Goal: Transaction & Acquisition: Purchase product/service

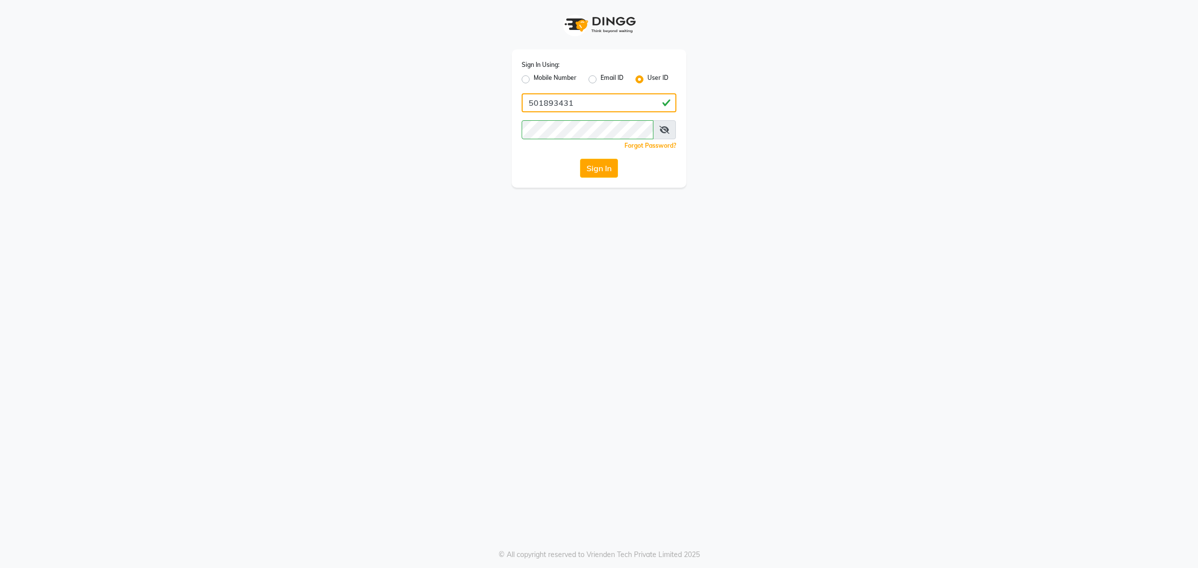
type input "e2917-10"
click at [599, 168] on button "Sign In" at bounding box center [599, 168] width 38 height 19
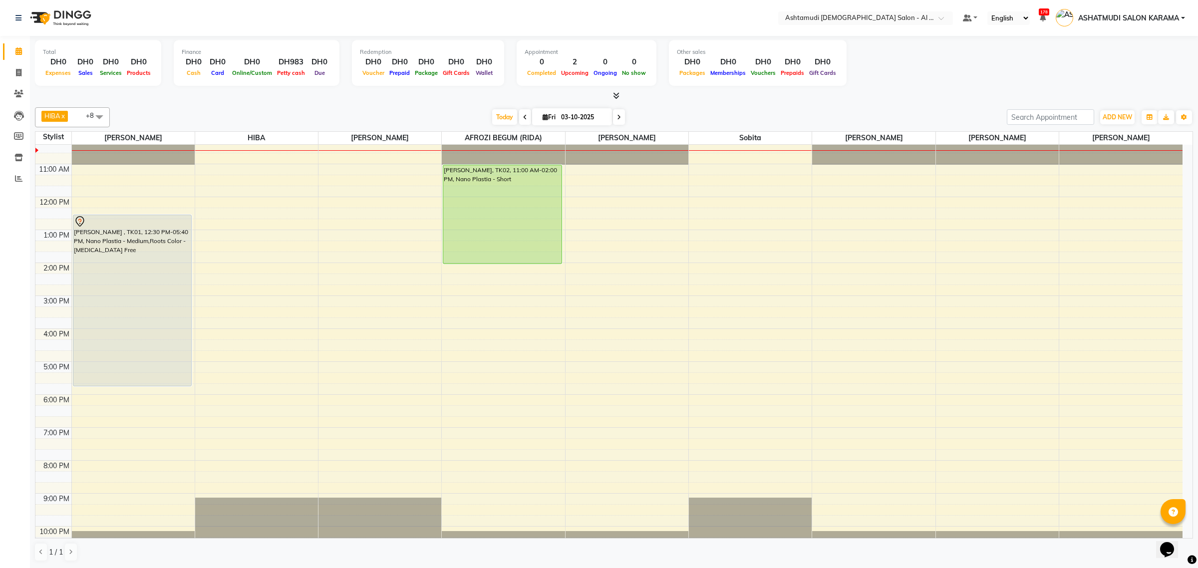
scroll to position [72, 0]
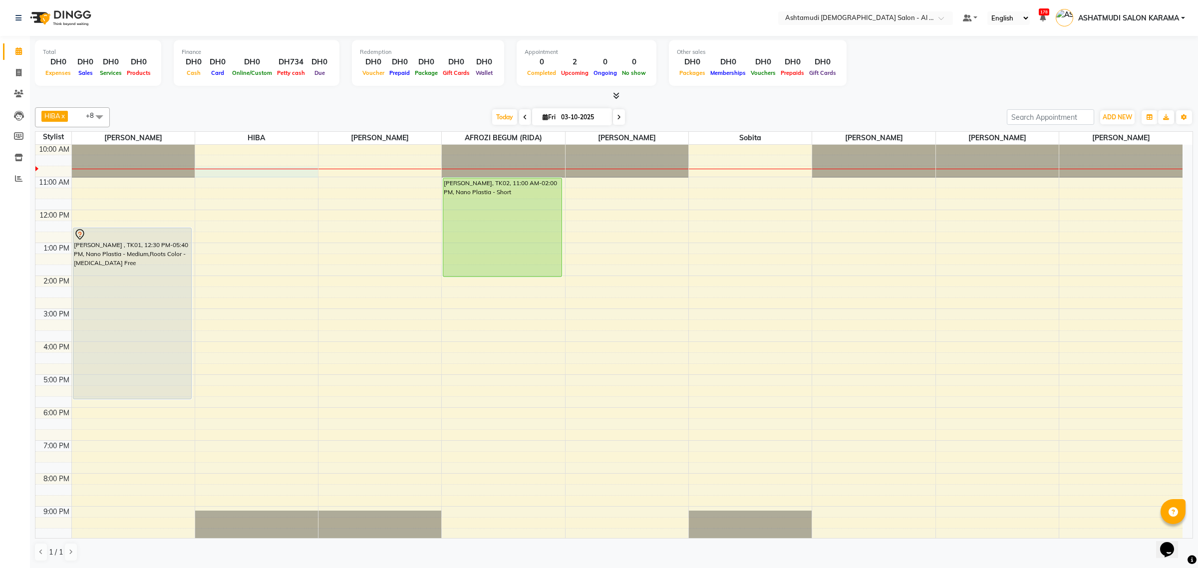
click at [251, 175] on div "9:00 AM 10:00 AM 11:00 AM 12:00 PM 1:00 PM 2:00 PM 3:00 PM 4:00 PM 5:00 PM 6:00…" at bounding box center [608, 341] width 1147 height 461
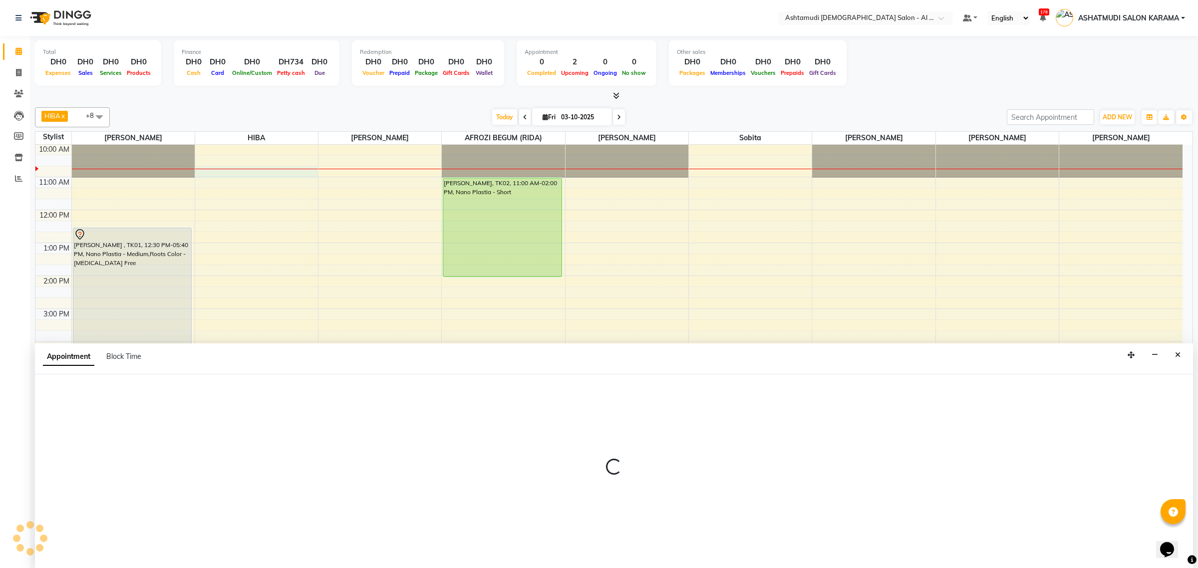
select select "51949"
select select "tentative"
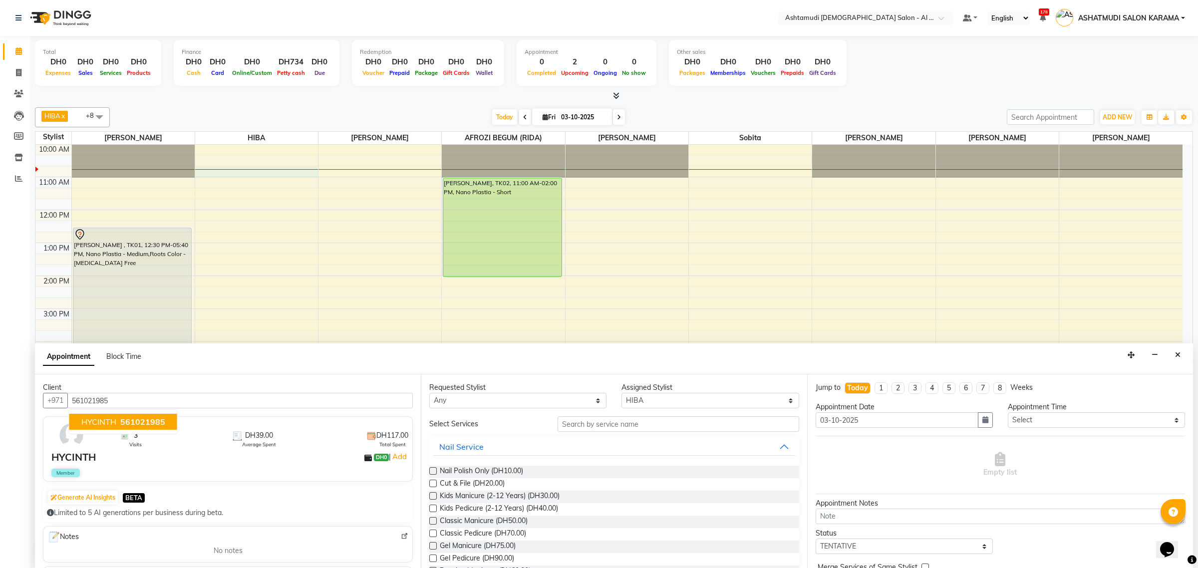
click at [123, 426] on span "561021985" at bounding box center [142, 422] width 45 height 10
type input "561021985"
click at [622, 423] on input "text" at bounding box center [679, 423] width 242 height 15
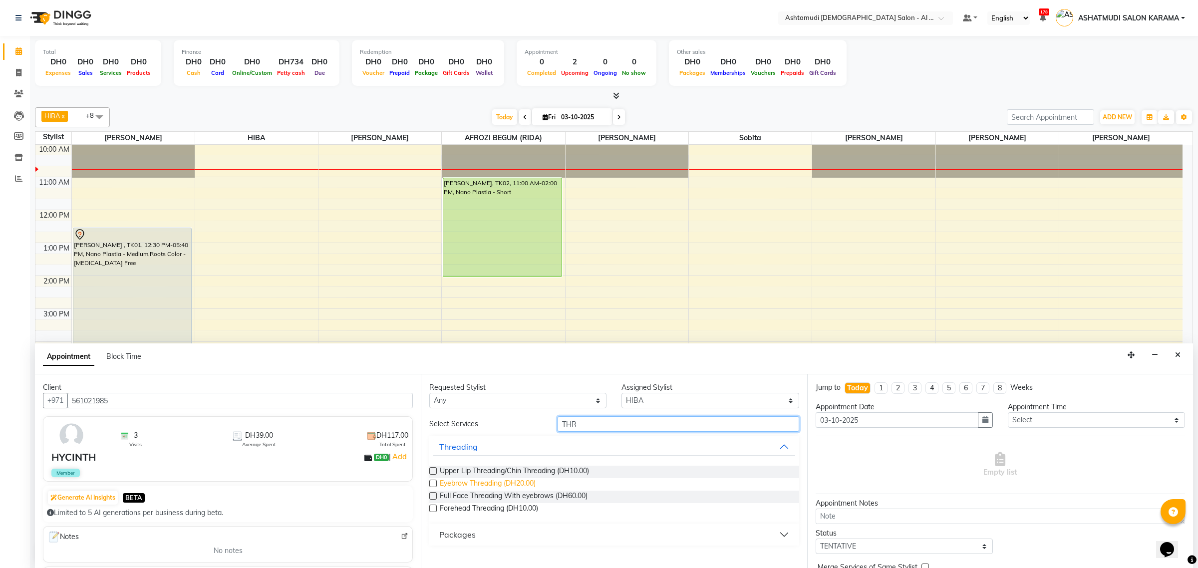
type input "THR"
click at [523, 484] on span "Eyebrow Threading (DH20.00)" at bounding box center [488, 484] width 96 height 12
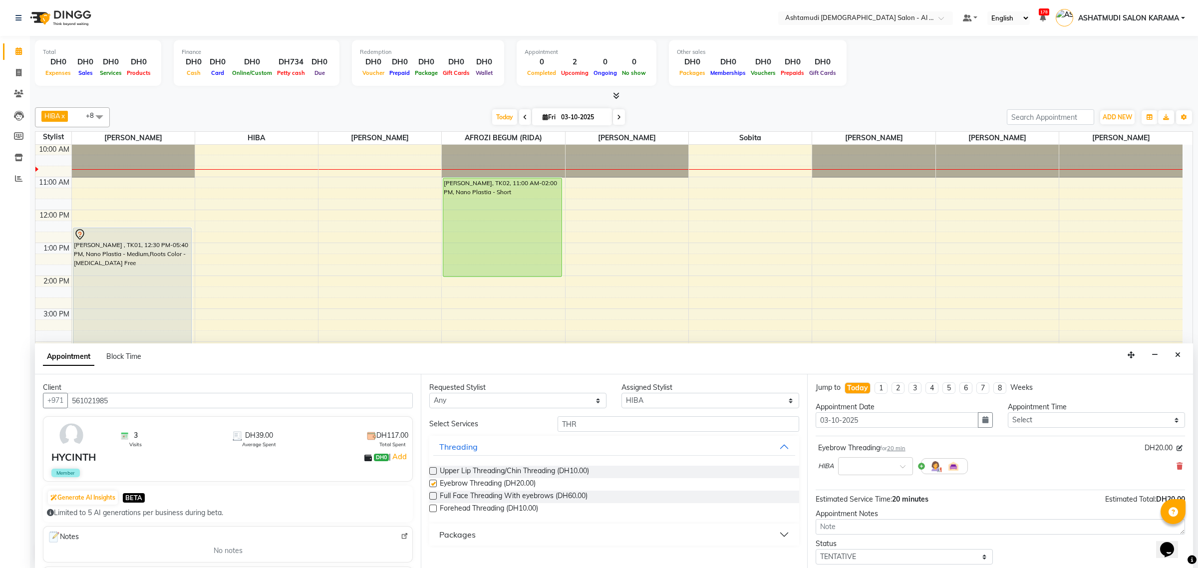
checkbox input "false"
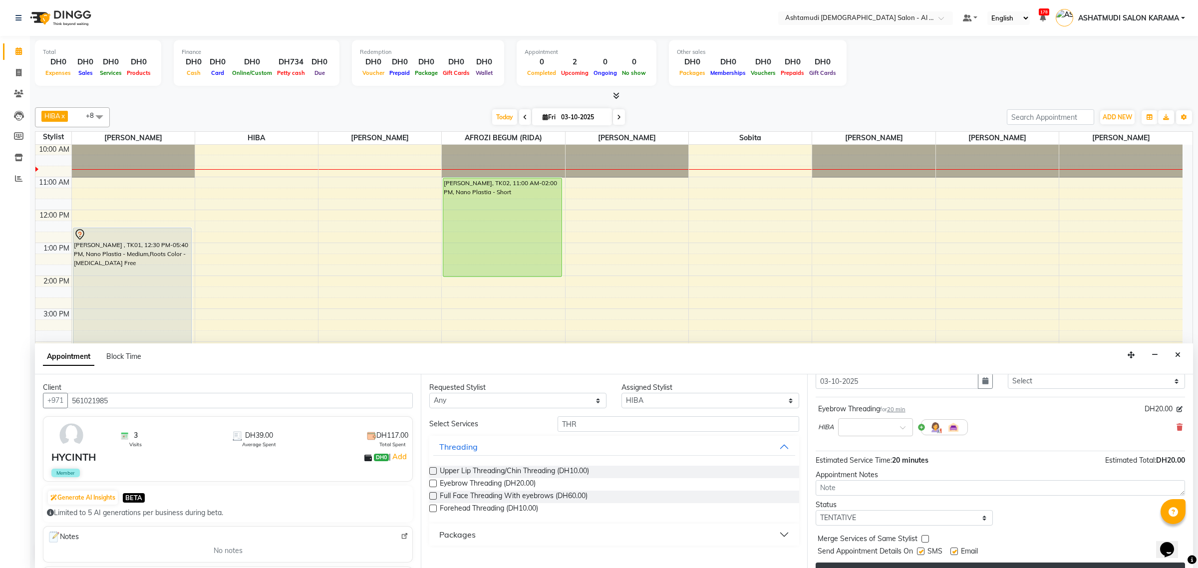
scroll to position [60, 0]
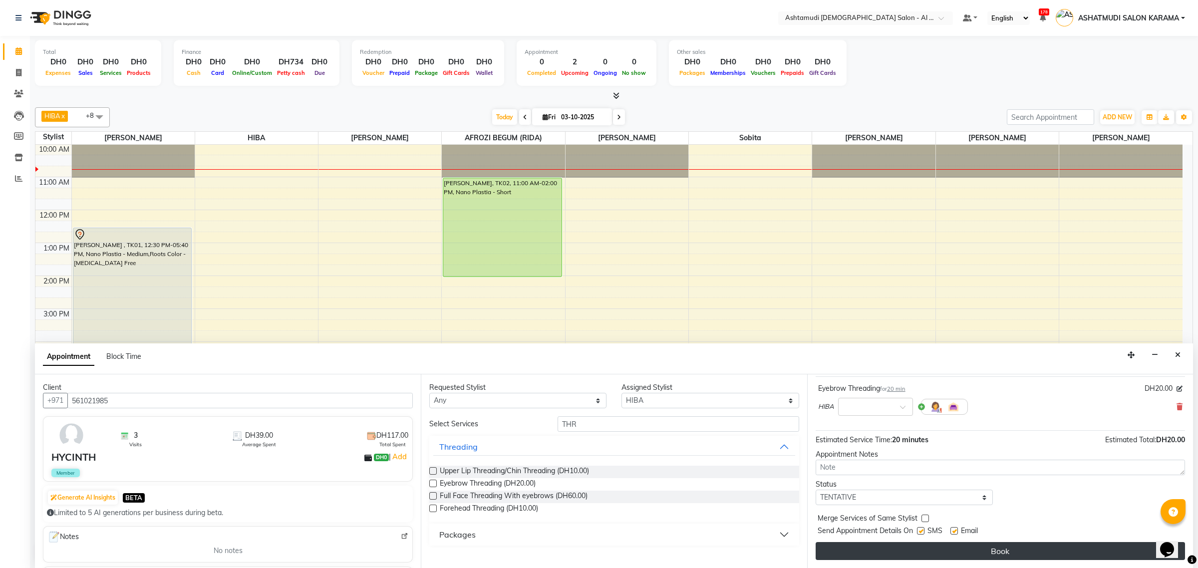
click at [942, 560] on button "Book" at bounding box center [1000, 551] width 369 height 18
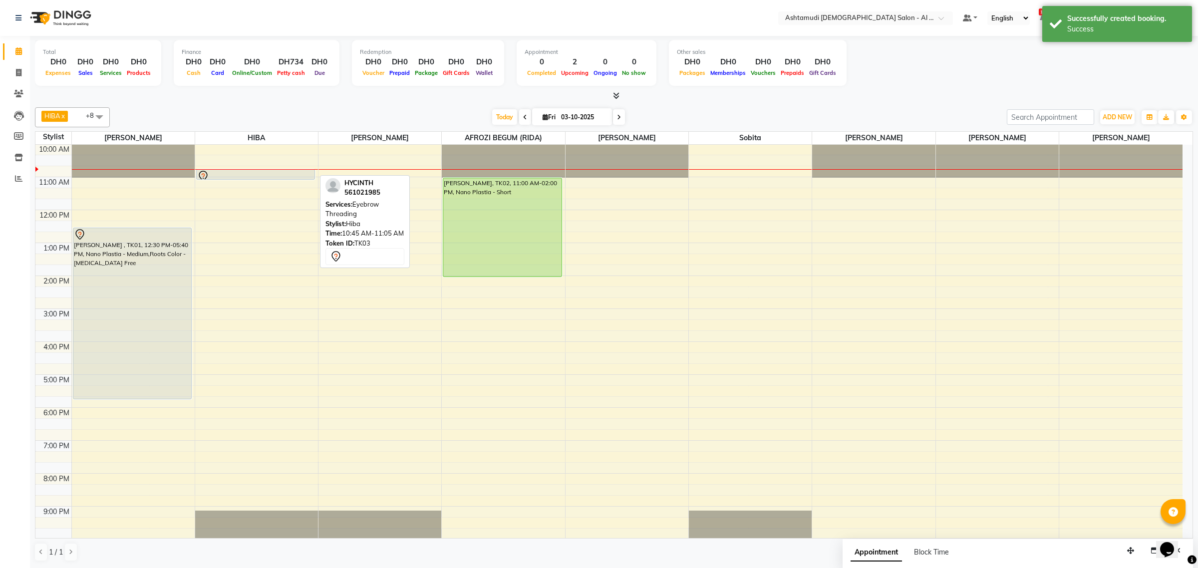
click at [269, 176] on div at bounding box center [255, 176] width 117 height 12
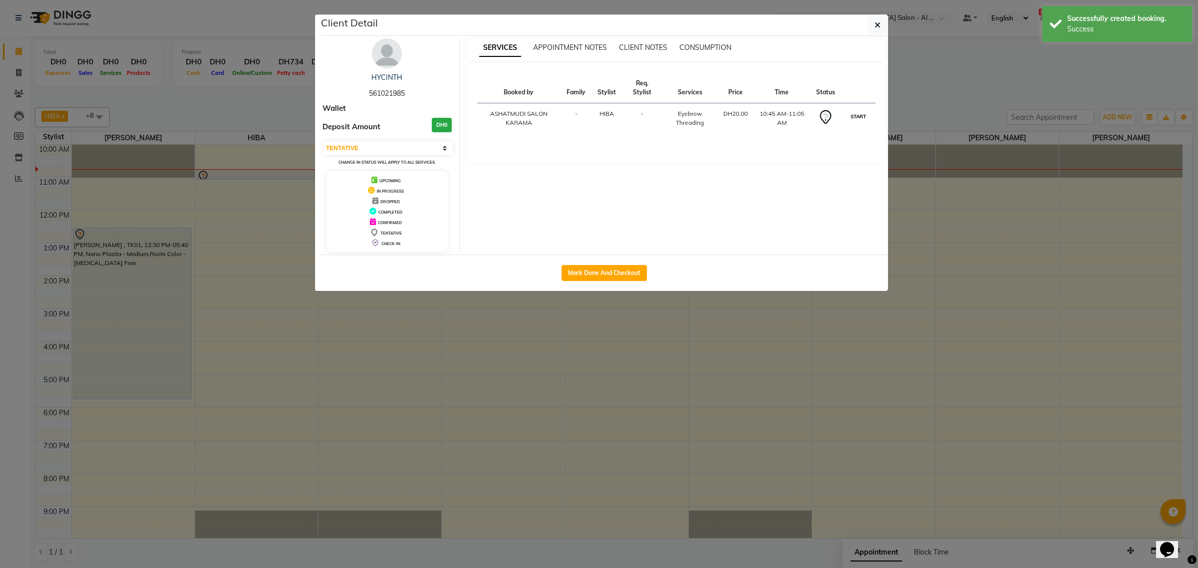
click at [853, 120] on button "START" at bounding box center [858, 116] width 20 height 12
select select "1"
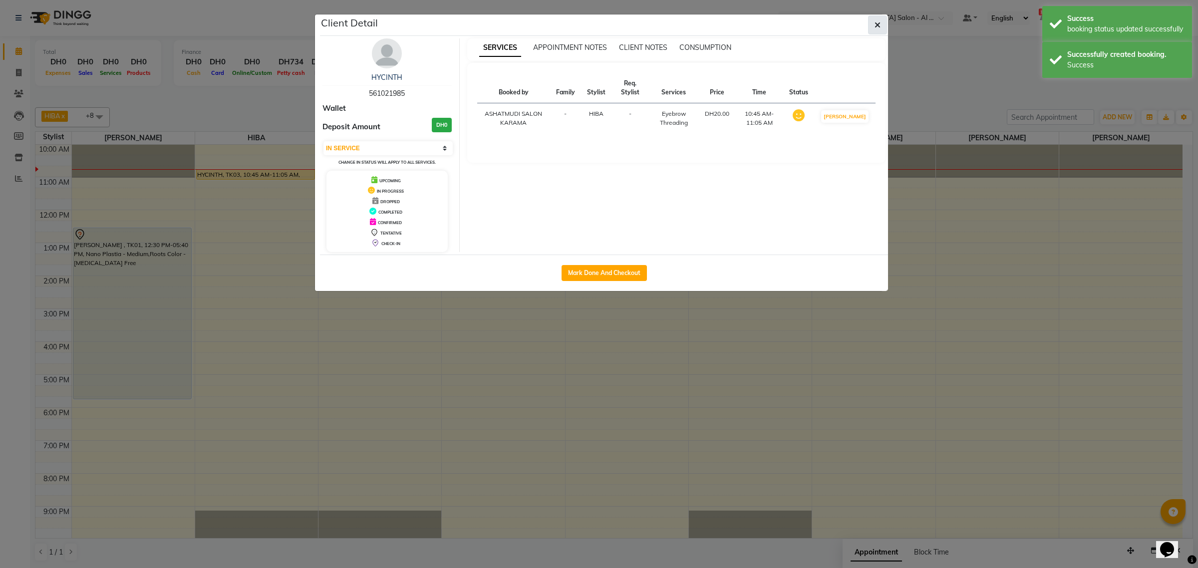
click at [877, 28] on icon "button" at bounding box center [878, 25] width 6 height 8
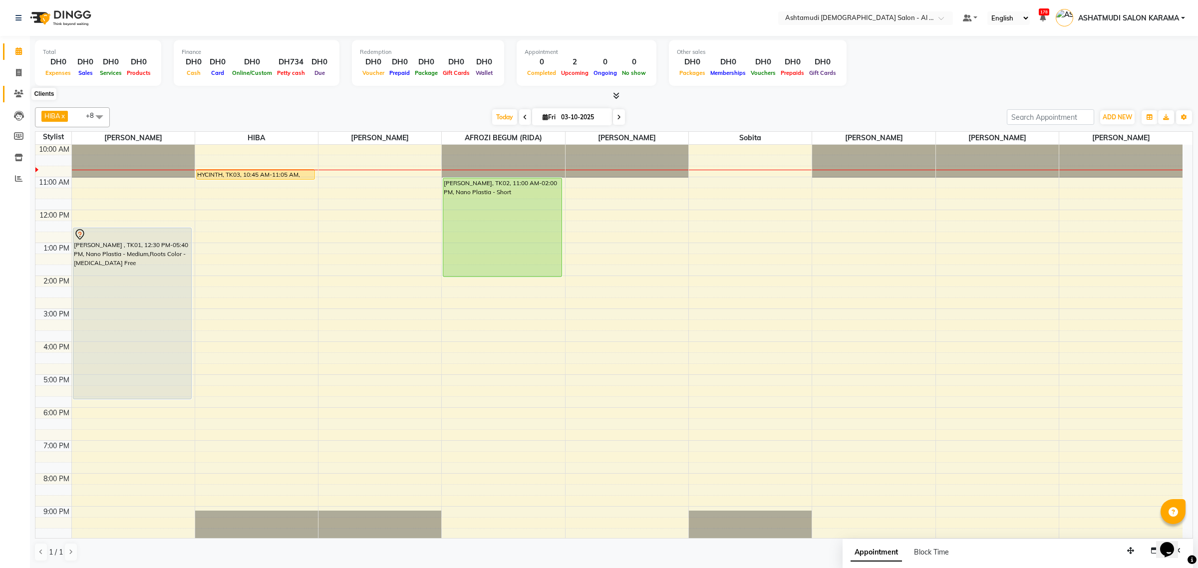
click at [20, 98] on span at bounding box center [18, 93] width 17 height 11
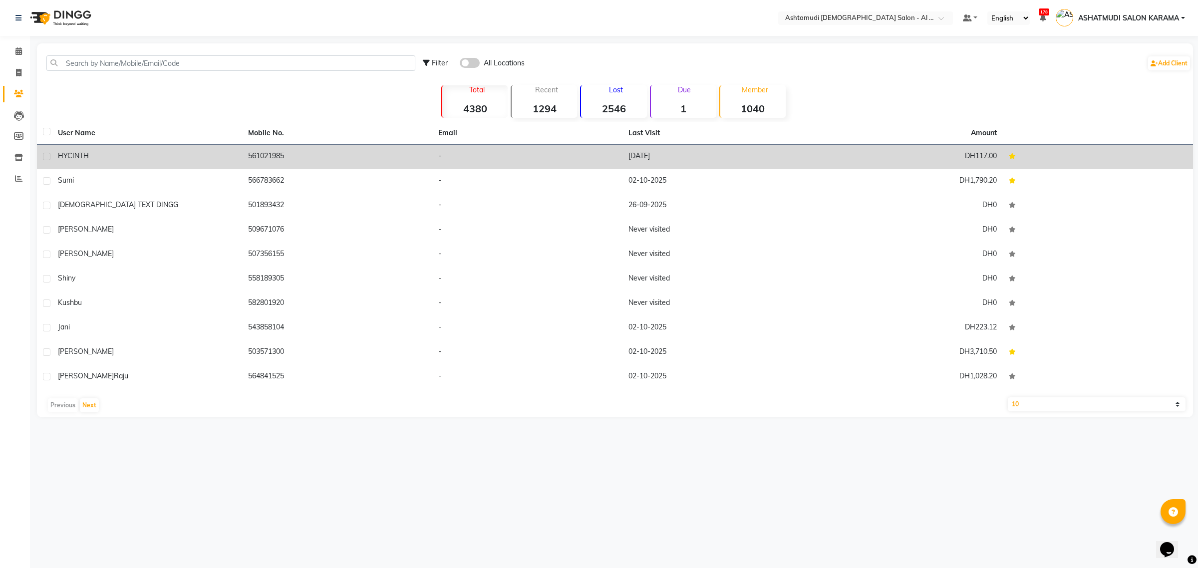
click at [103, 153] on div "HYCINTH" at bounding box center [147, 156] width 178 height 10
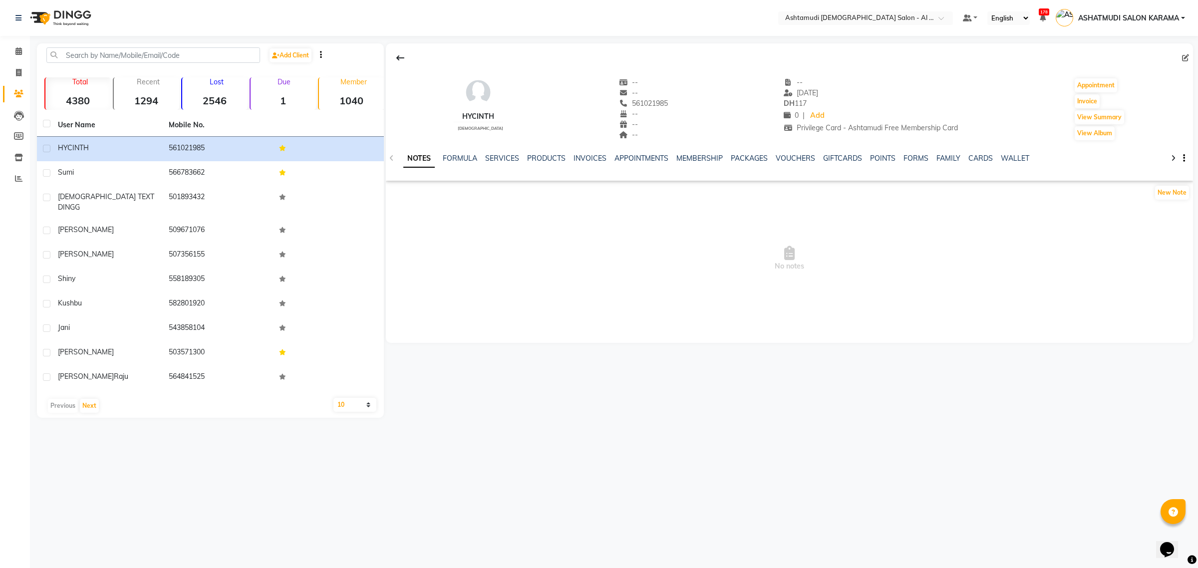
click at [1182, 60] on icon at bounding box center [1185, 57] width 7 height 7
select select "3798"
select select "[DEMOGRAPHIC_DATA]"
select select "47017"
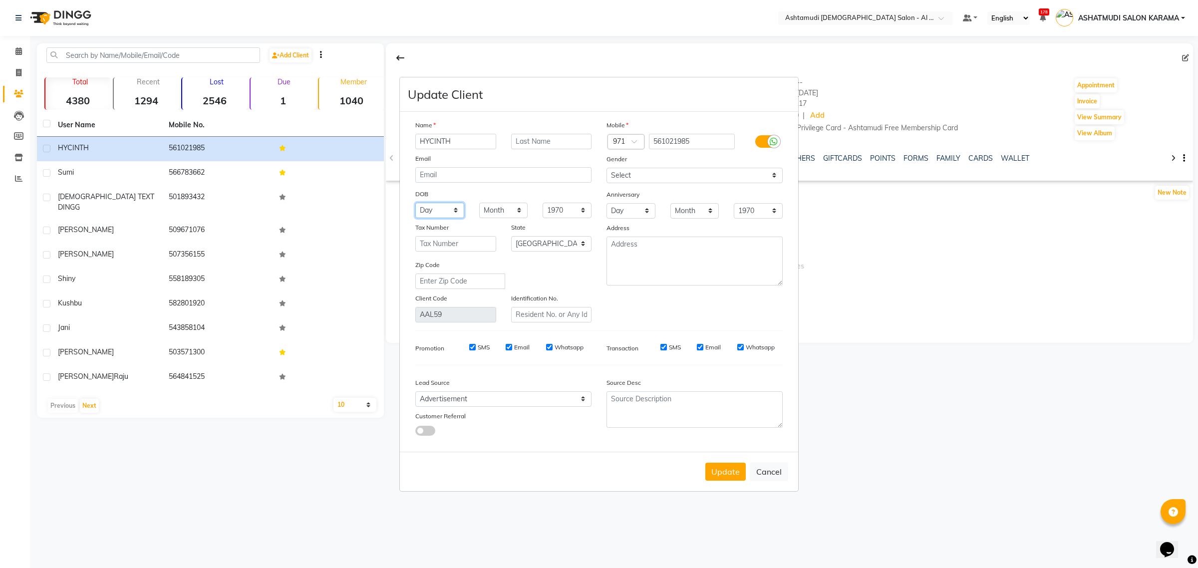
drag, startPoint x: 420, startPoint y: 206, endPoint x: 420, endPoint y: 212, distance: 6.5
click at [420, 208] on select "Day 01 02 03 04 05 06 07 08 09 10 11 12 13 14 15 16 17 18 19 20 21 22 23 24 25 …" at bounding box center [439, 210] width 49 height 15
select select "25"
click at [415, 203] on select "Day 01 02 03 04 05 06 07 08 09 10 11 12 13 14 15 16 17 18 19 20 21 22 23 24 25 …" at bounding box center [439, 210] width 49 height 15
click at [498, 208] on select "Month January February March April May June July August September October Novem…" at bounding box center [503, 210] width 49 height 15
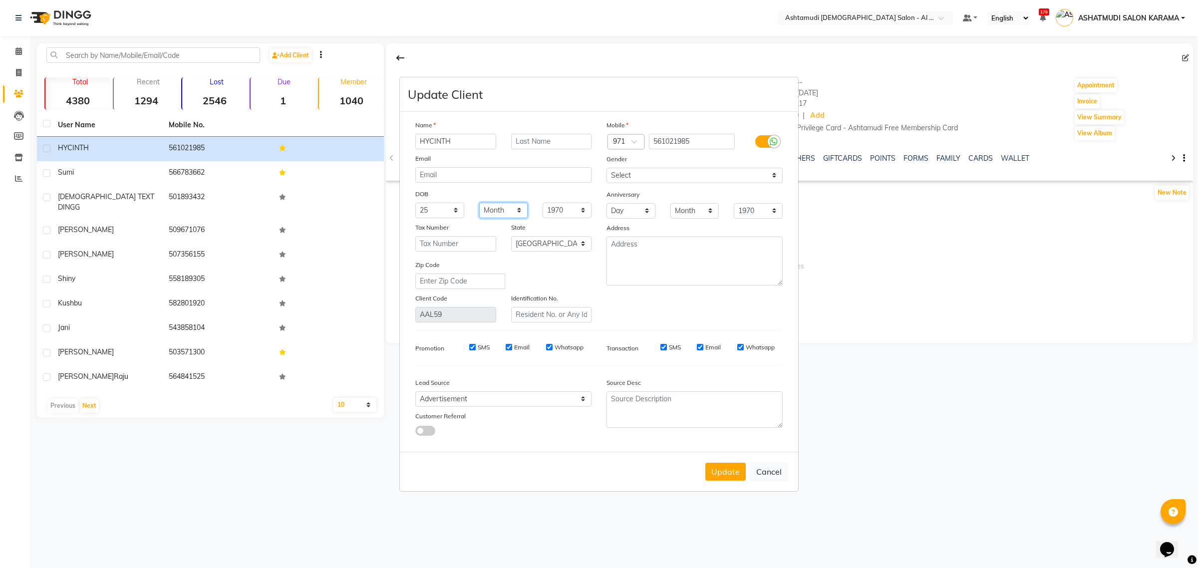
select select "10"
click at [479, 203] on select "Month January February March April May June July August September October Novem…" at bounding box center [503, 210] width 49 height 15
click at [561, 206] on select "1940 1941 1942 1943 1944 1945 1946 1947 1948 1949 1950 1951 1952 1953 1954 1955…" at bounding box center [567, 210] width 49 height 15
click at [557, 211] on select "1940 1941 1942 1943 1944 1945 1946 1947 1948 1949 1950 1951 1952 1953 1954 1955…" at bounding box center [567, 210] width 49 height 15
select select "1985"
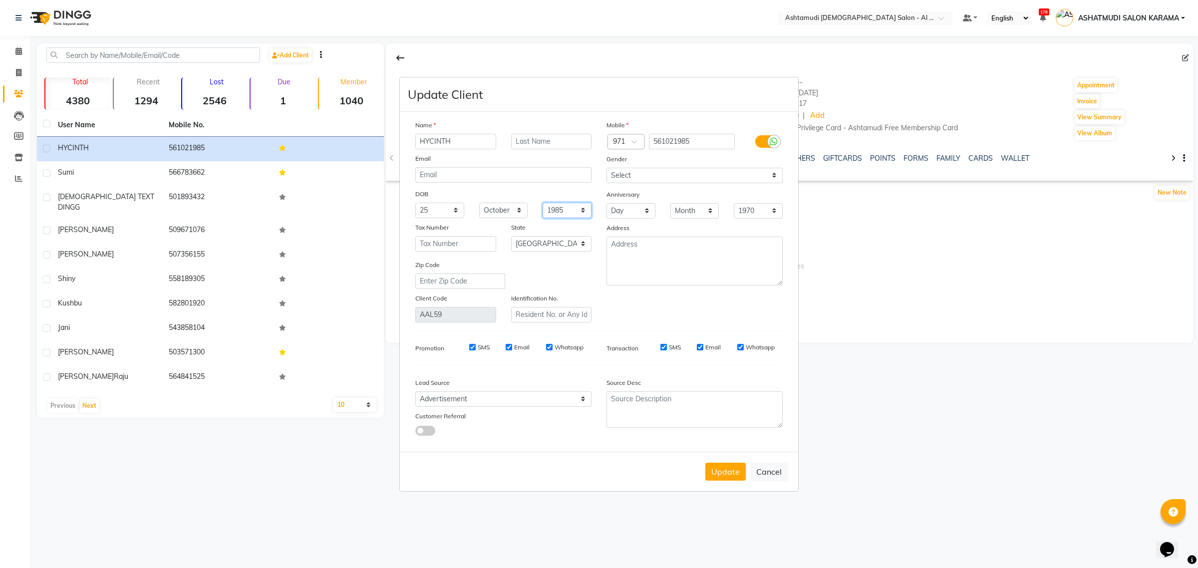
click at [543, 203] on select "1940 1941 1942 1943 1944 1945 1946 1947 1948 1949 1950 1951 1952 1953 1954 1955…" at bounding box center [567, 210] width 49 height 15
click at [715, 463] on button "Update" at bounding box center [725, 472] width 40 height 18
select select
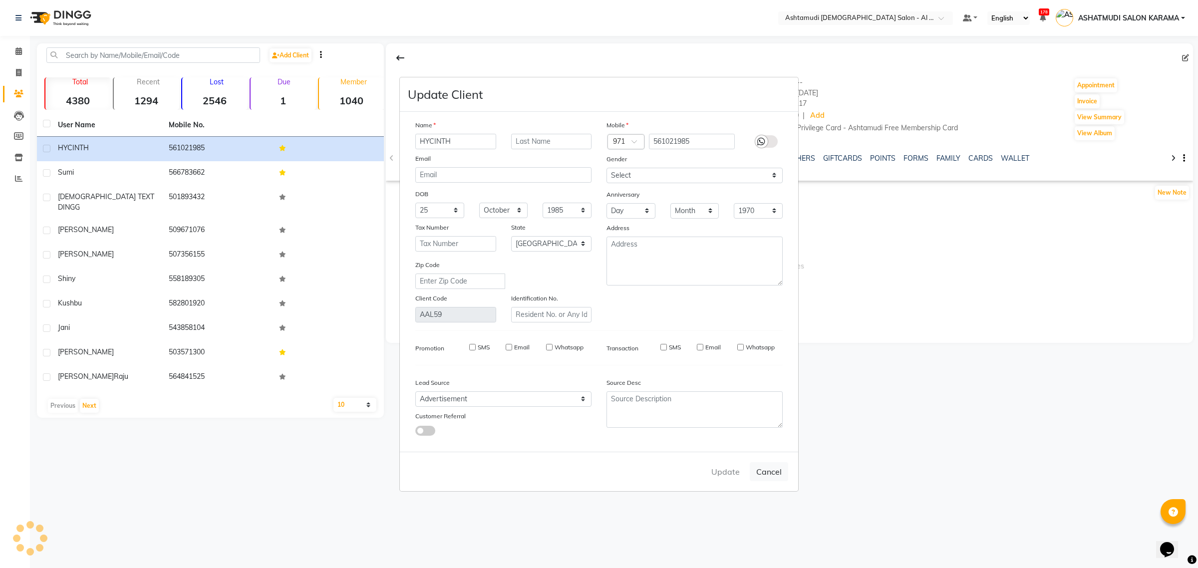
select select "null"
select select
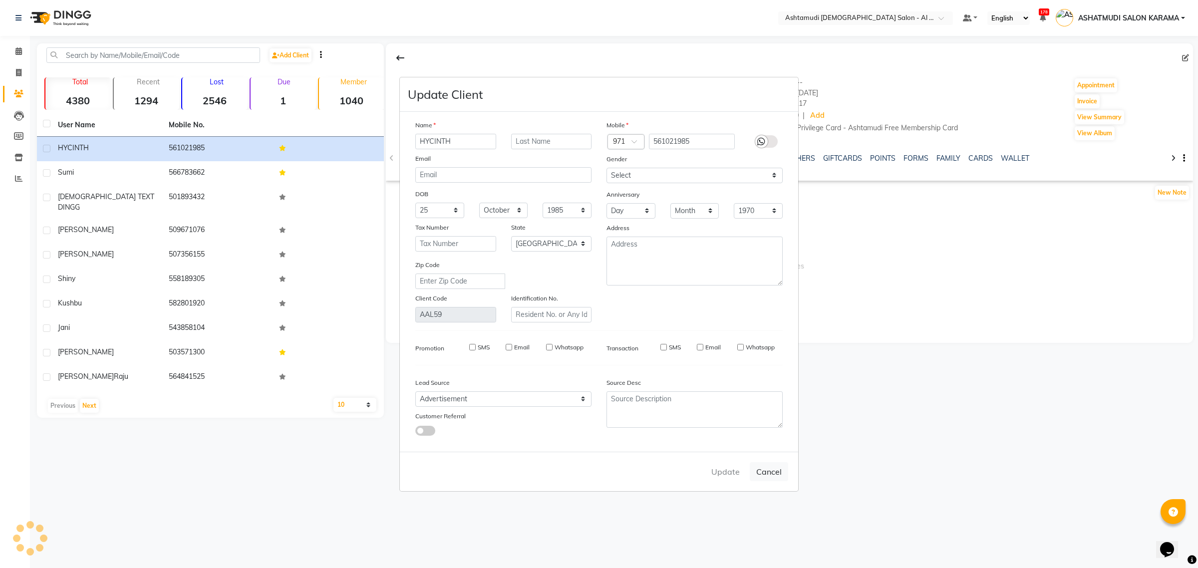
checkbox input "false"
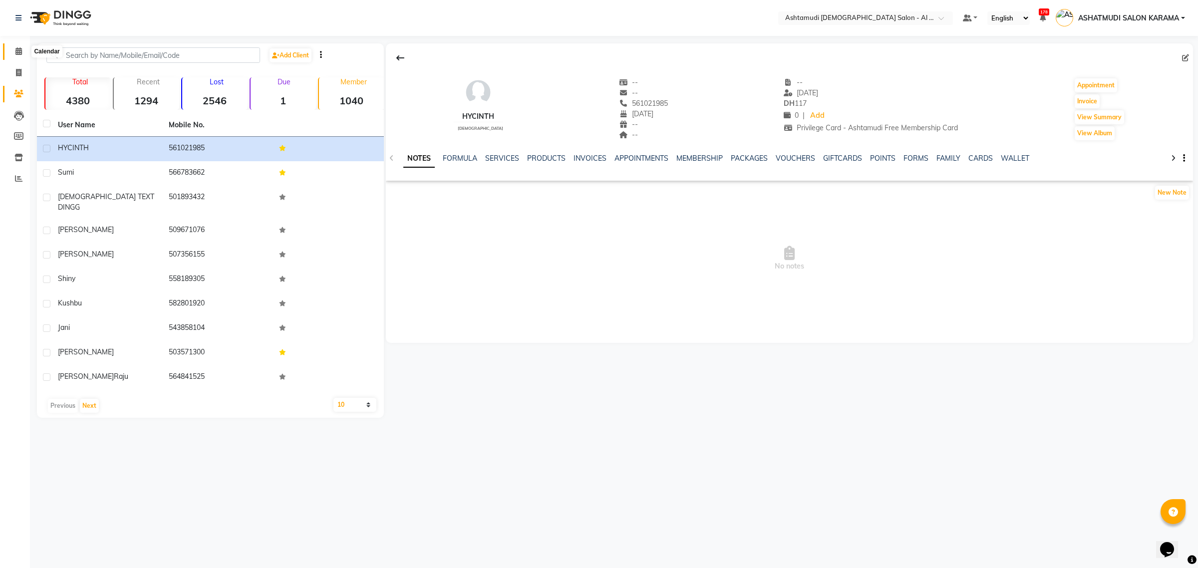
click at [24, 50] on span at bounding box center [18, 51] width 17 height 11
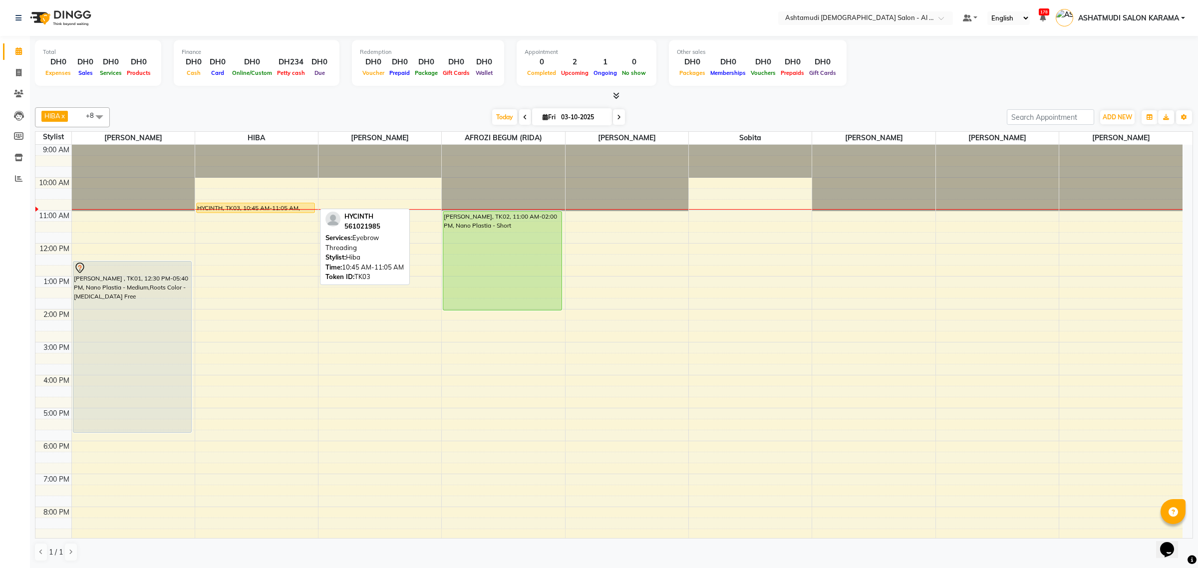
click at [269, 209] on div "HYCINTH, TK03, 10:45 AM-11:05 AM, Eyebrow Threading" at bounding box center [256, 207] width 118 height 9
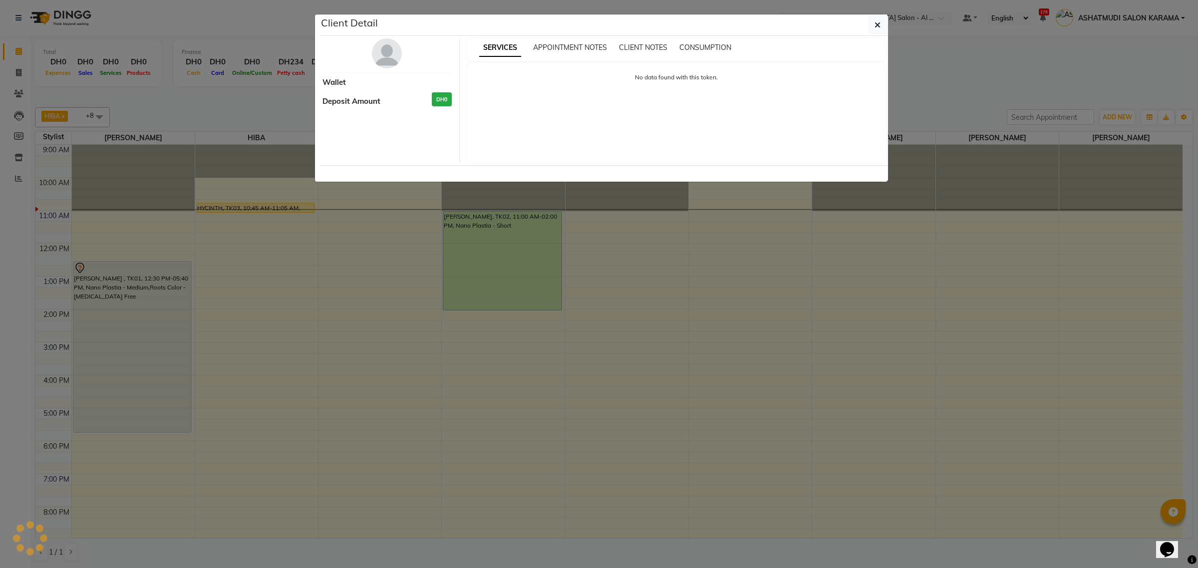
select select "1"
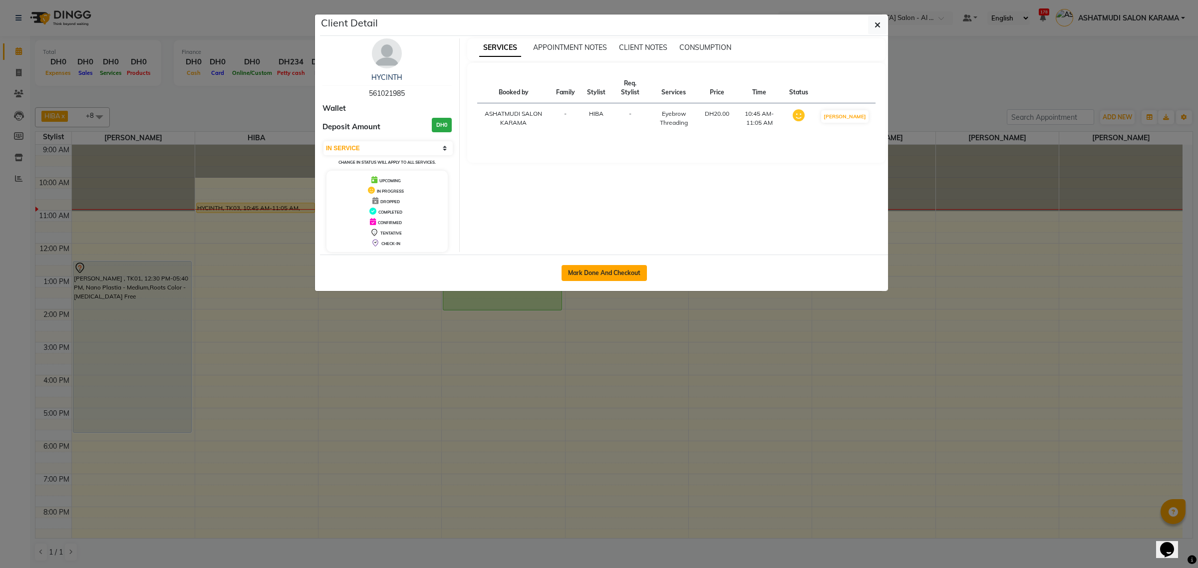
click at [622, 275] on button "Mark Done And Checkout" at bounding box center [604, 273] width 85 height 16
select select "service"
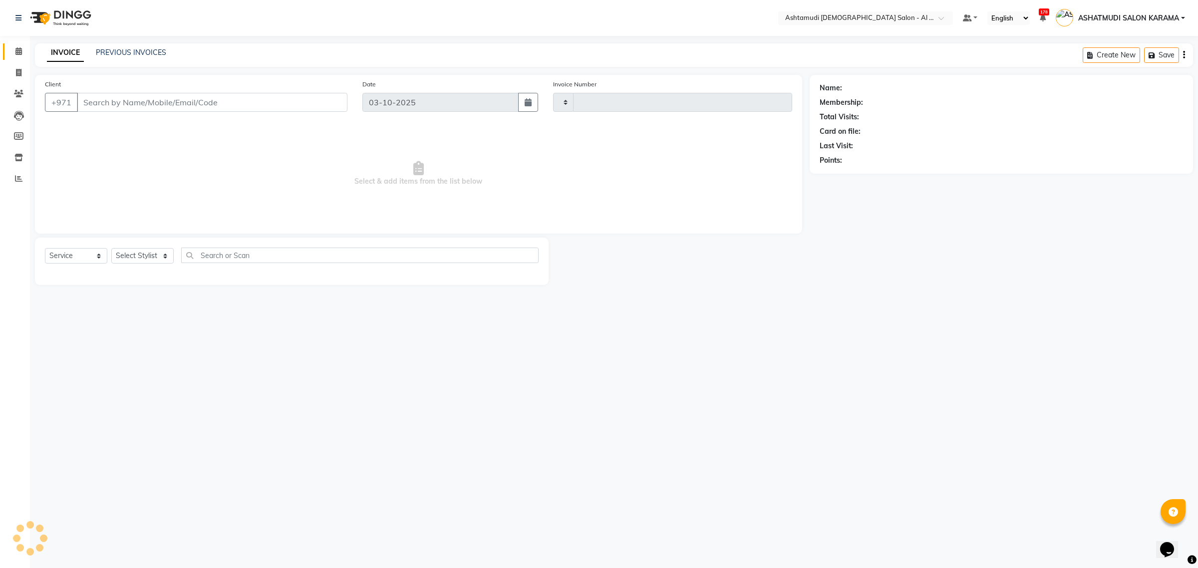
type input "4585"
select select "6647"
type input "561021985"
select select "51949"
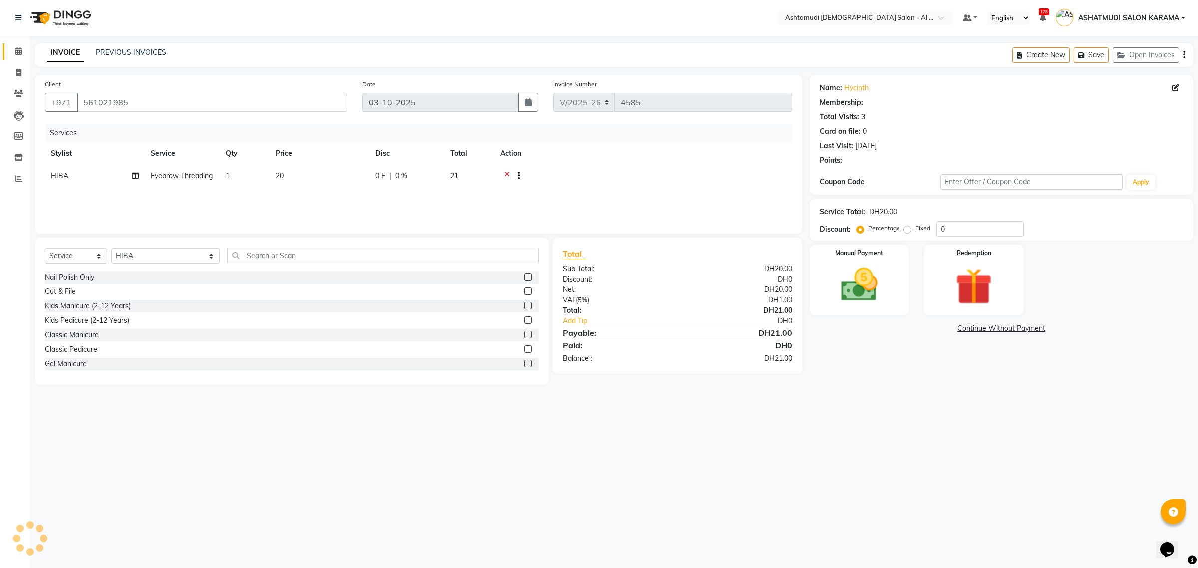
select select "1: Object"
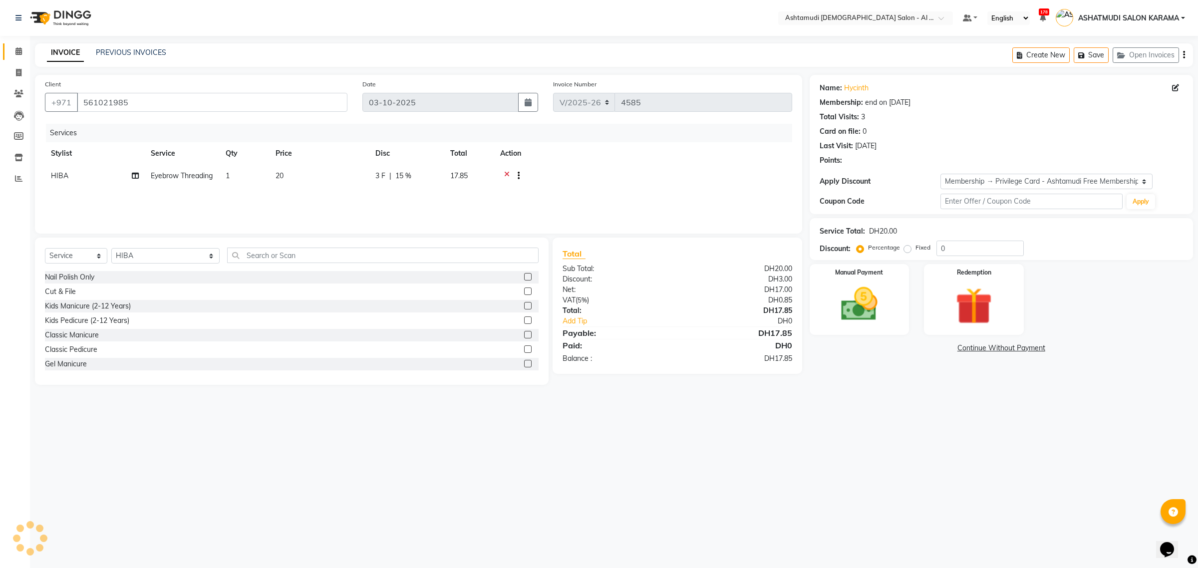
type input "15"
click at [892, 316] on div "Manual Payment" at bounding box center [860, 299] width 104 height 73
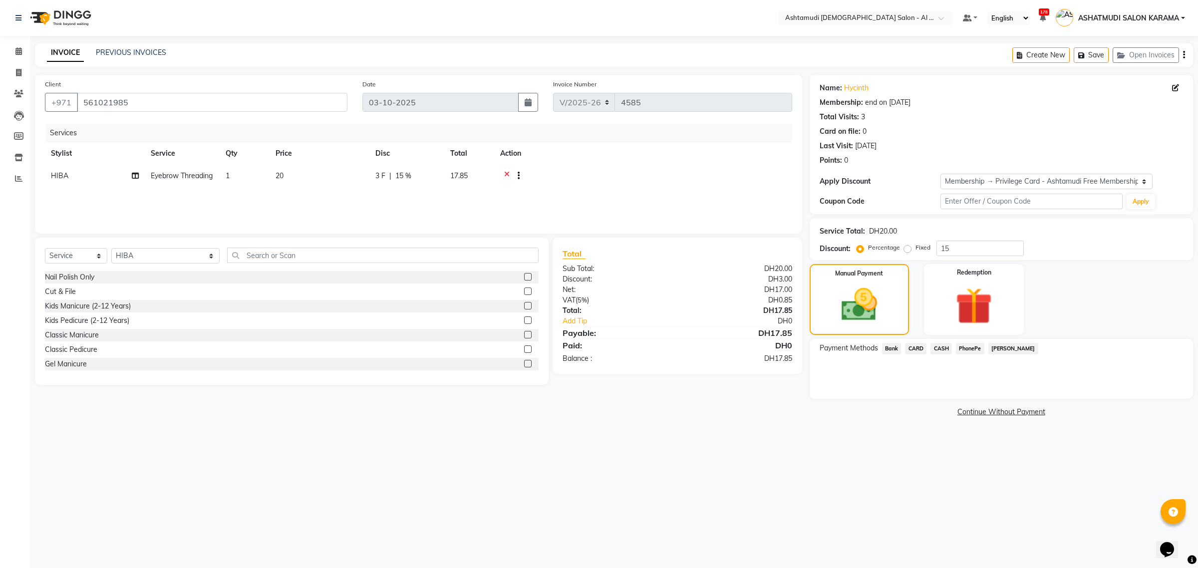
click at [937, 355] on div "CASH" at bounding box center [939, 349] width 25 height 13
click at [940, 348] on span "CASH" at bounding box center [941, 348] width 21 height 11
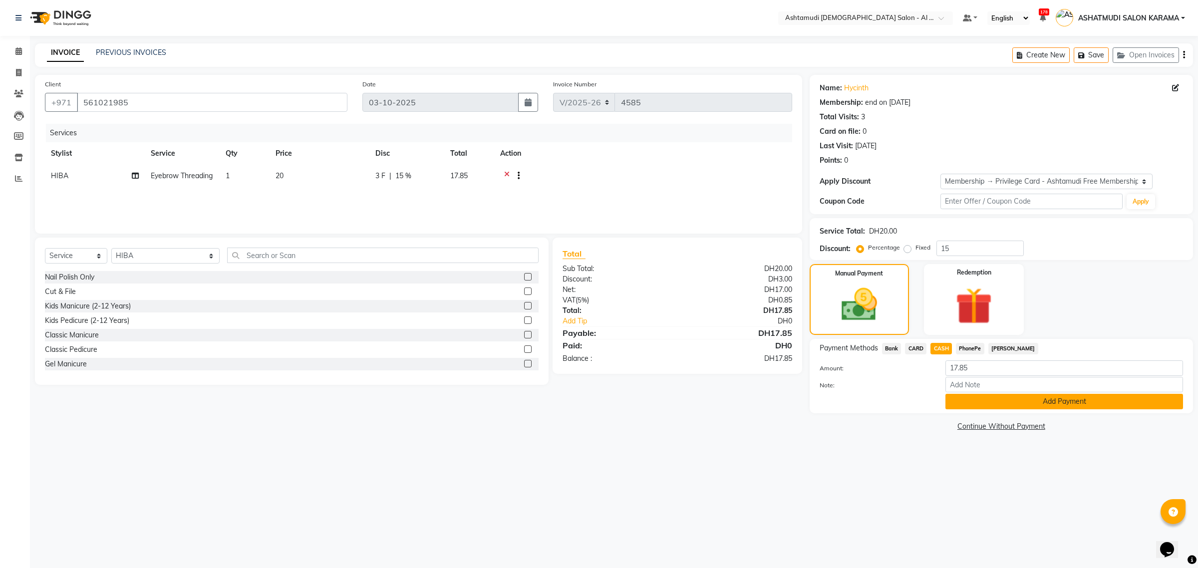
click at [994, 394] on button "Add Payment" at bounding box center [1065, 401] width 238 height 15
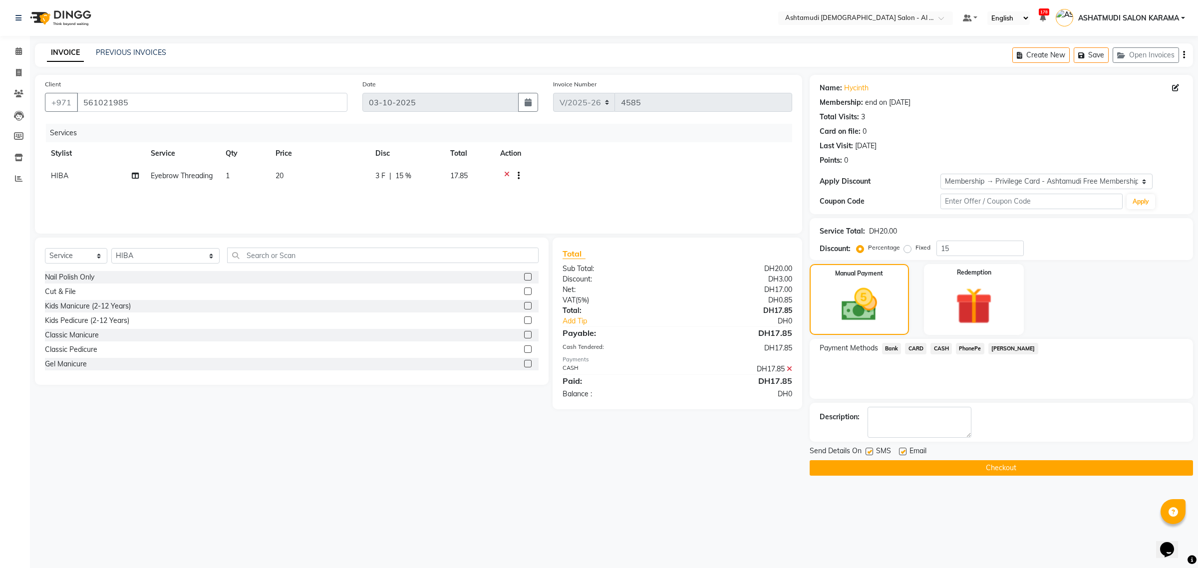
click at [787, 371] on icon at bounding box center [789, 368] width 5 height 7
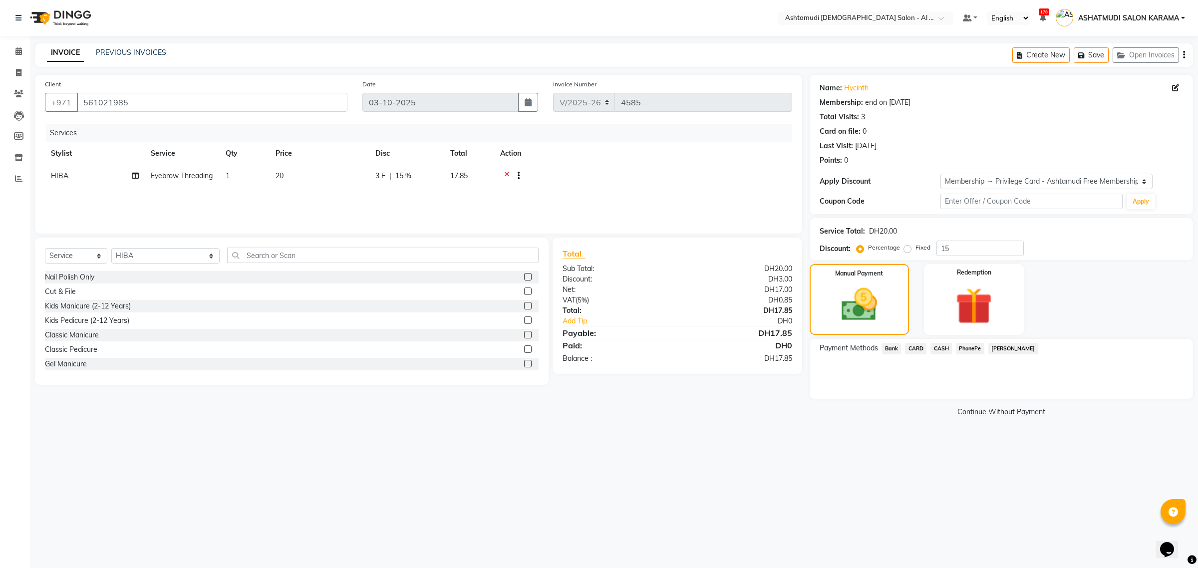
click at [942, 346] on span "CASH" at bounding box center [941, 348] width 21 height 11
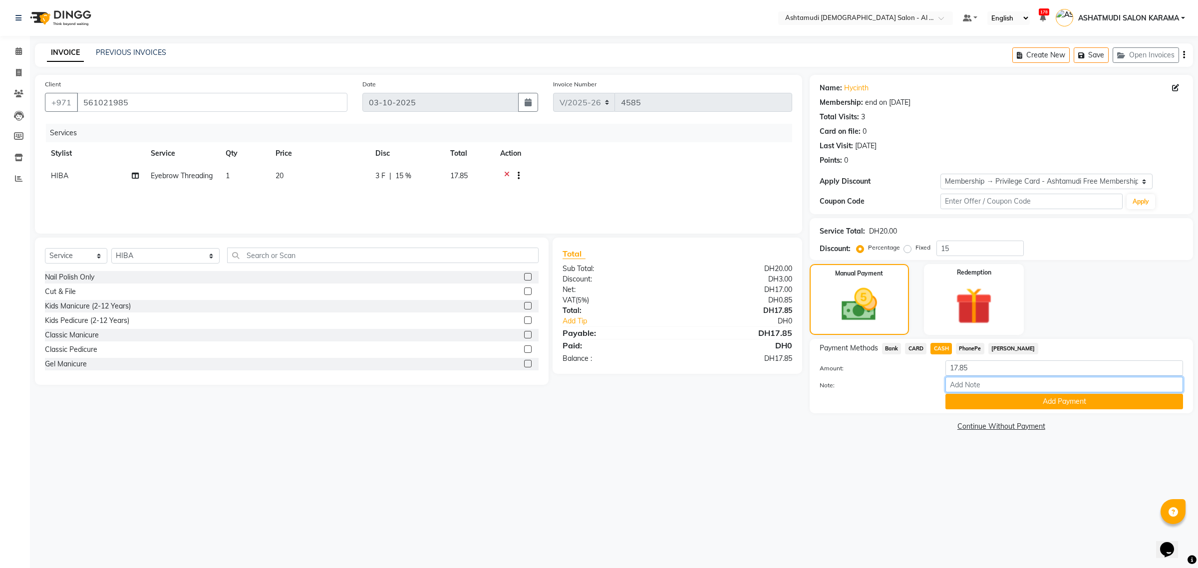
click at [990, 383] on input "Note:" at bounding box center [1065, 384] width 238 height 15
type input "[PERSON_NAME]"
click at [976, 382] on input "[PERSON_NAME]" at bounding box center [1065, 384] width 238 height 15
click at [982, 401] on button "Add Payment" at bounding box center [1065, 401] width 238 height 15
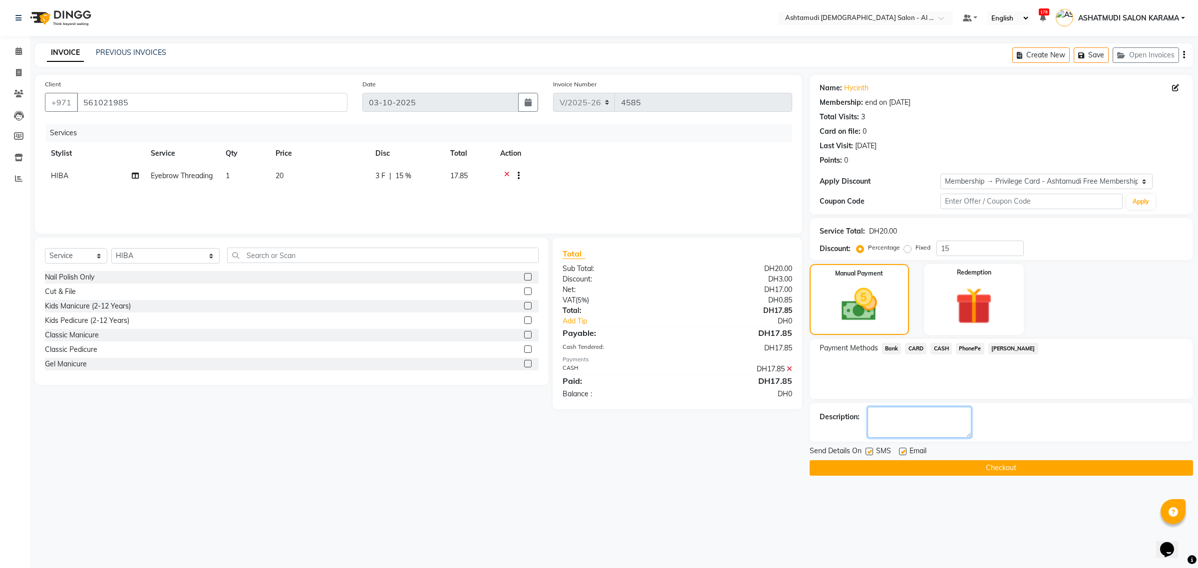
click at [952, 427] on textarea at bounding box center [920, 422] width 104 height 31
type textarea "CASH"
click at [961, 463] on button "Checkout" at bounding box center [1001, 467] width 383 height 15
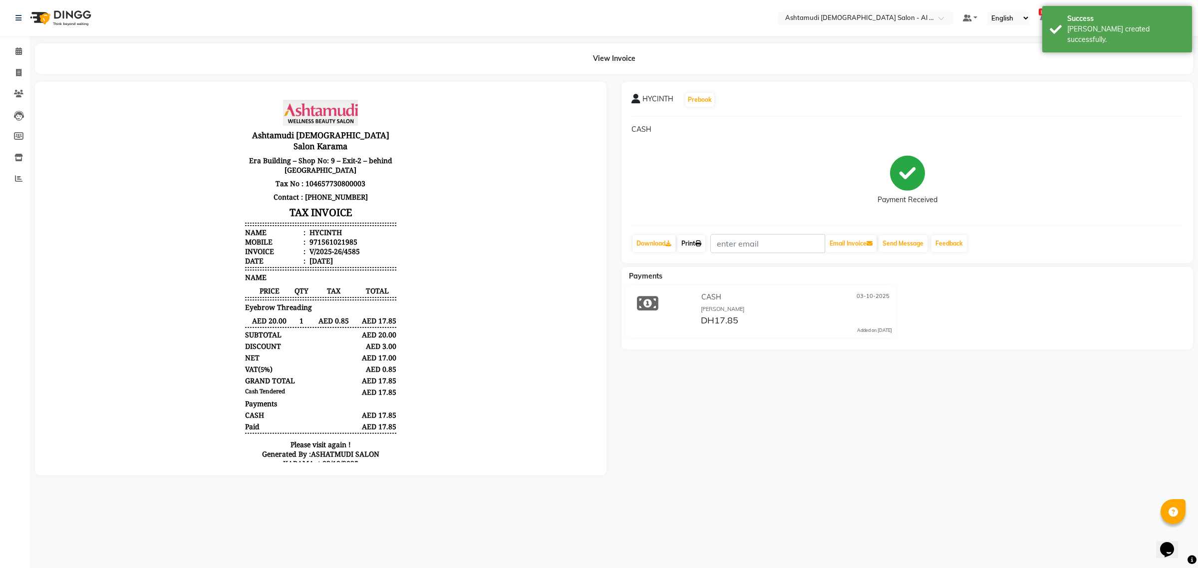
click at [690, 239] on link "Print" at bounding box center [692, 243] width 28 height 17
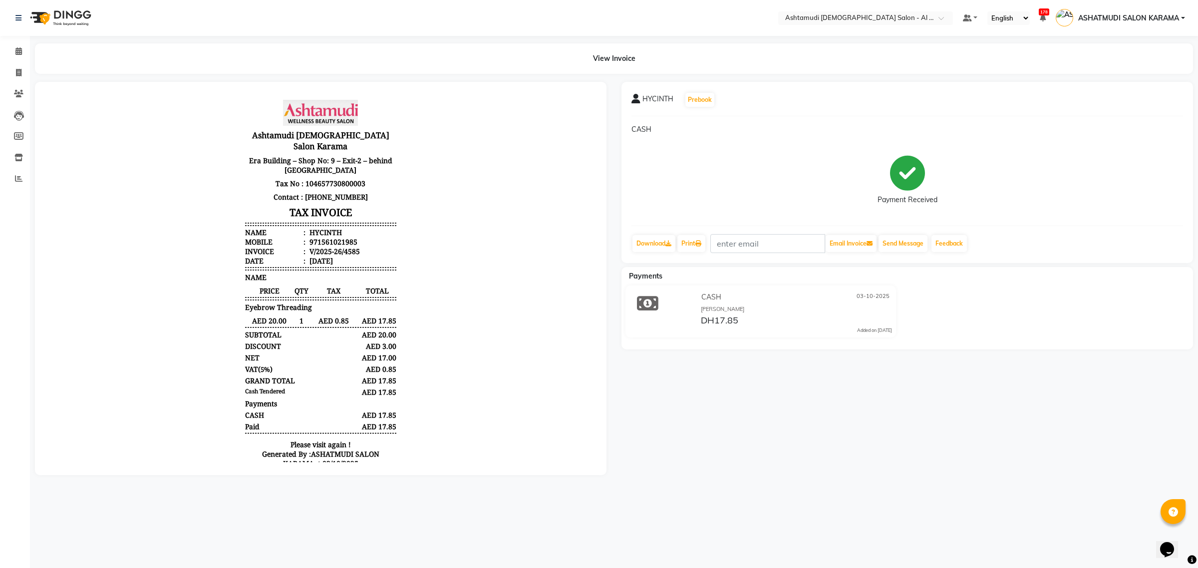
click at [1134, 144] on div "Payment Received" at bounding box center [908, 180] width 552 height 75
click at [16, 72] on icon at bounding box center [18, 72] width 5 height 7
select select "service"
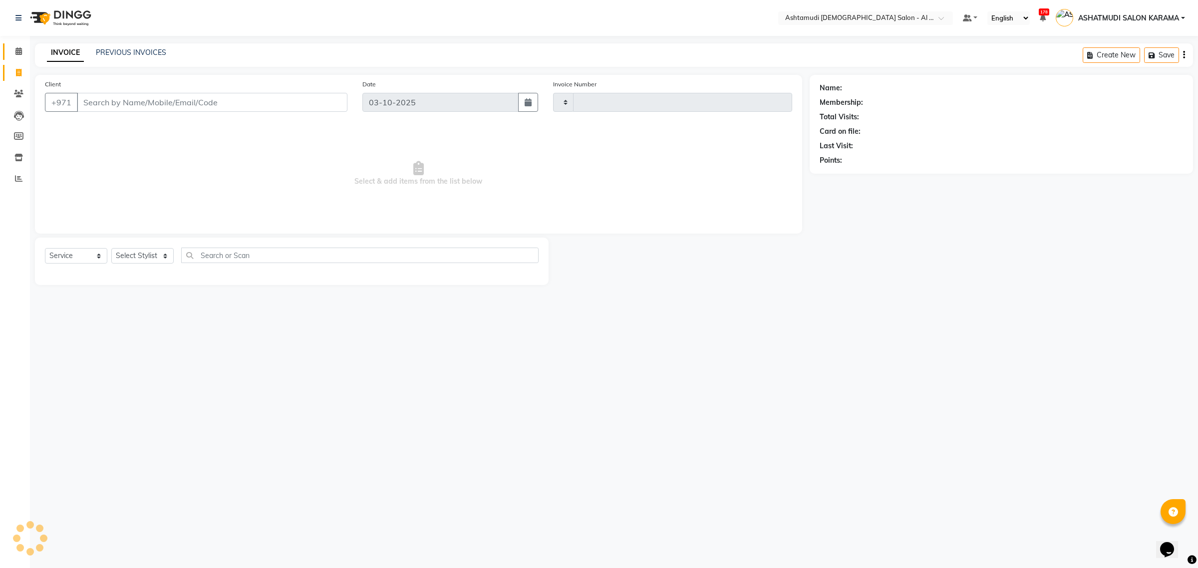
type input "4586"
select select "6647"
click at [19, 56] on span at bounding box center [18, 51] width 17 height 11
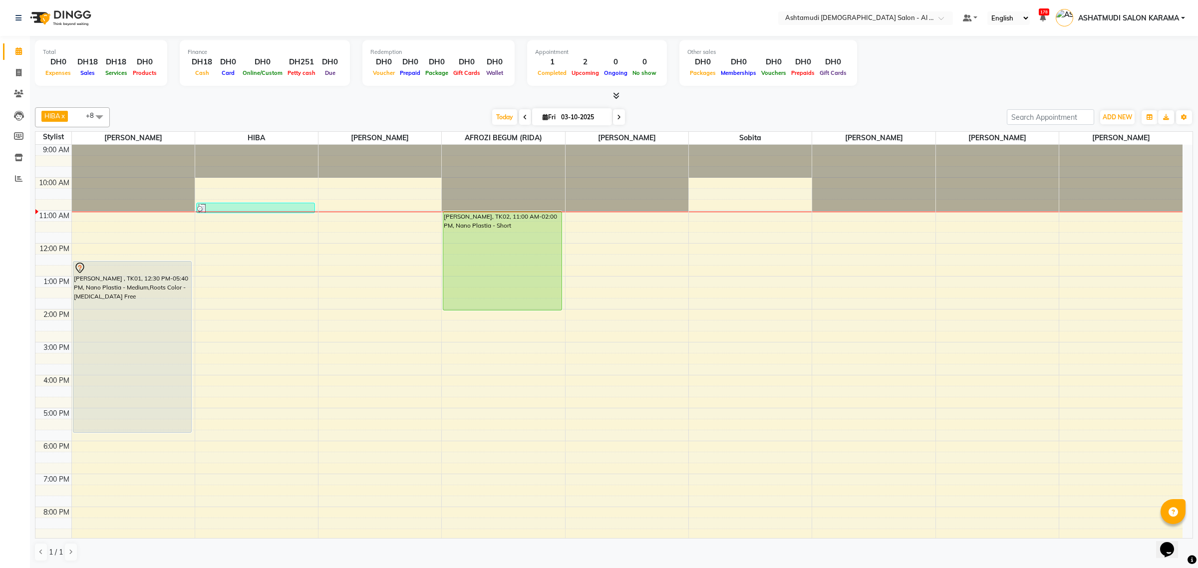
click at [890, 86] on div "Total DH0 Expenses DH18 Sales DH18 Services DH0 Products Finance DH18 Cash DH0 …" at bounding box center [614, 64] width 1158 height 49
click at [11, 71] on span at bounding box center [18, 72] width 17 height 11
select select "service"
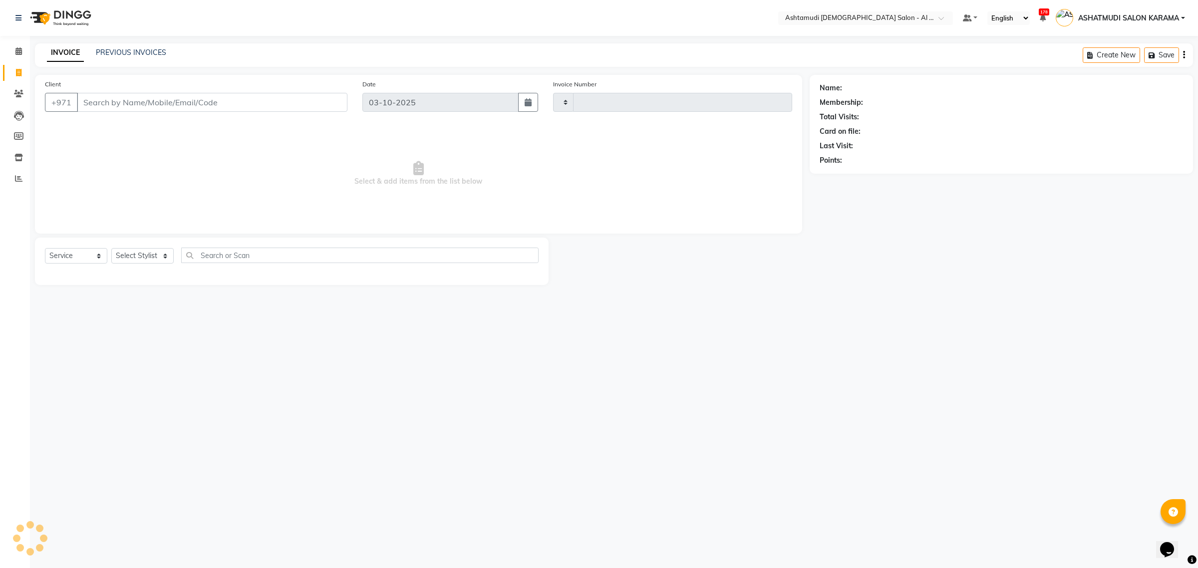
type input "4586"
select select "6647"
click at [128, 51] on link "PREVIOUS INVOICES" at bounding box center [131, 52] width 70 height 9
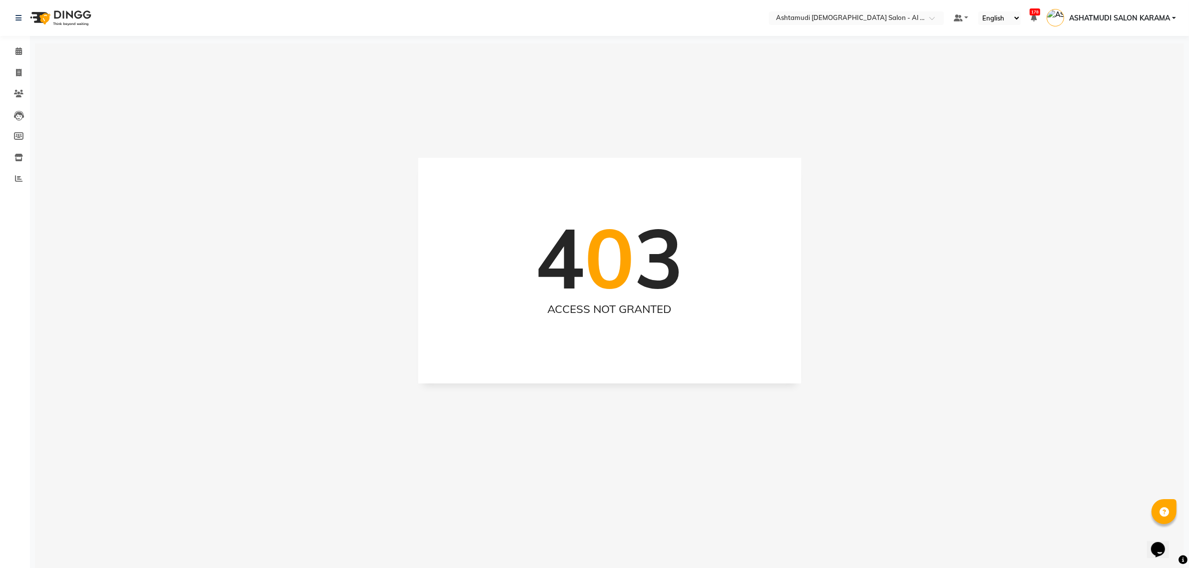
click at [130, 50] on div "4 0 3 ACCESS NOT GRANTED" at bounding box center [609, 327] width 1149 height 568
click at [11, 78] on link "Invoice" at bounding box center [15, 73] width 24 height 16
select select "service"
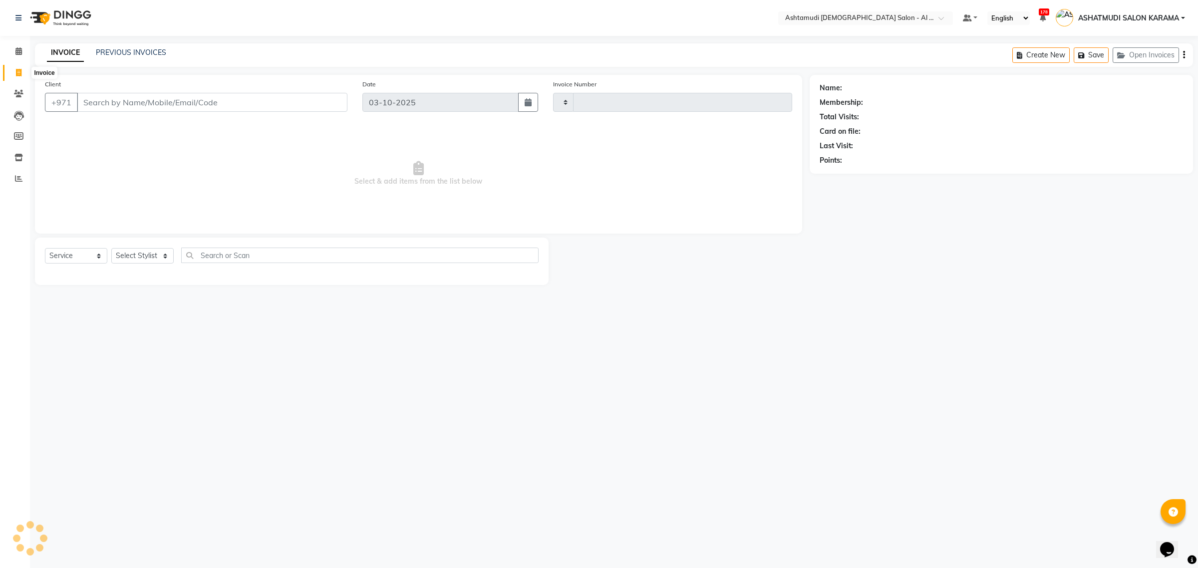
click at [11, 75] on span at bounding box center [18, 72] width 17 height 11
select select "service"
type input "4586"
select select "6647"
click at [1171, 17] on span "ASHATMUDI SALON KARAMA" at bounding box center [1128, 18] width 101 height 10
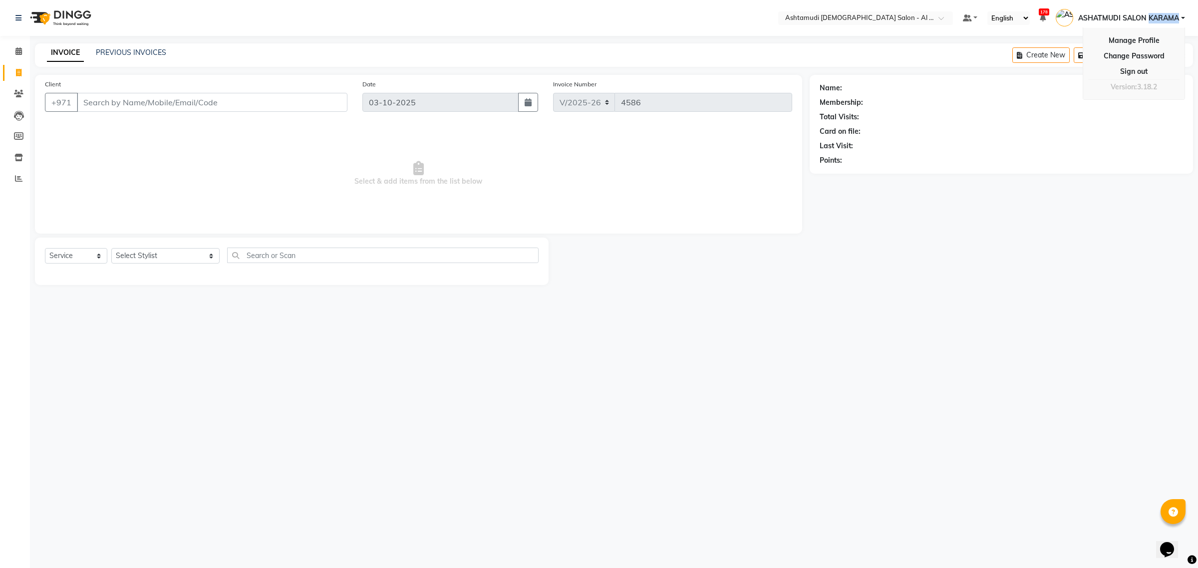
click at [1173, 16] on span "ASHATMUDI SALON KARAMA" at bounding box center [1128, 18] width 101 height 10
click at [1157, 24] on link "ASHATMUDI SALON KARAMA" at bounding box center [1120, 18] width 129 height 16
click at [1117, 73] on link "Sign out" at bounding box center [1133, 71] width 91 height 15
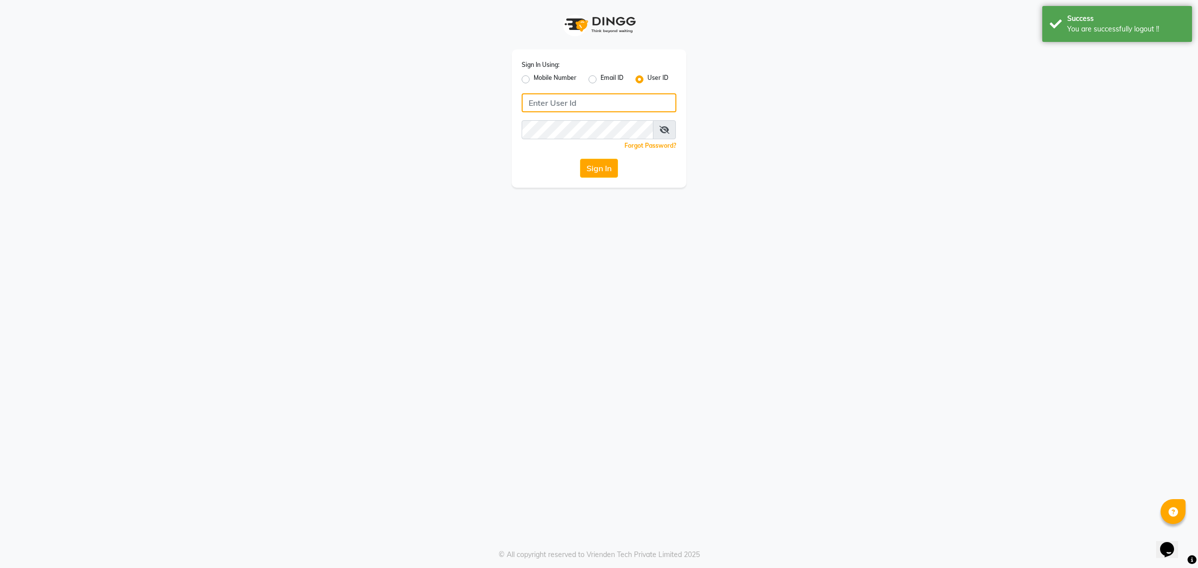
type input "e2917-10"
click at [534, 81] on label "Mobile Number" at bounding box center [555, 79] width 43 height 12
click at [534, 80] on input "Mobile Number" at bounding box center [537, 76] width 6 height 6
radio input "true"
radio input "false"
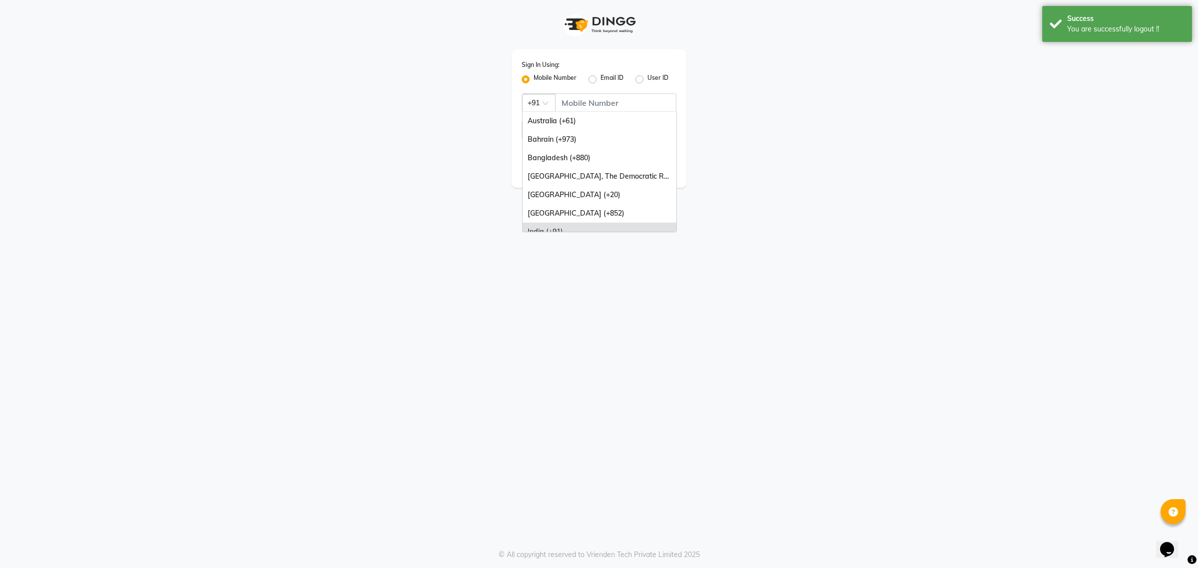
click at [548, 94] on div "Country Code × +91" at bounding box center [538, 103] width 33 height 18
click at [575, 196] on div "[GEOGRAPHIC_DATA] (+971)" at bounding box center [600, 204] width 154 height 18
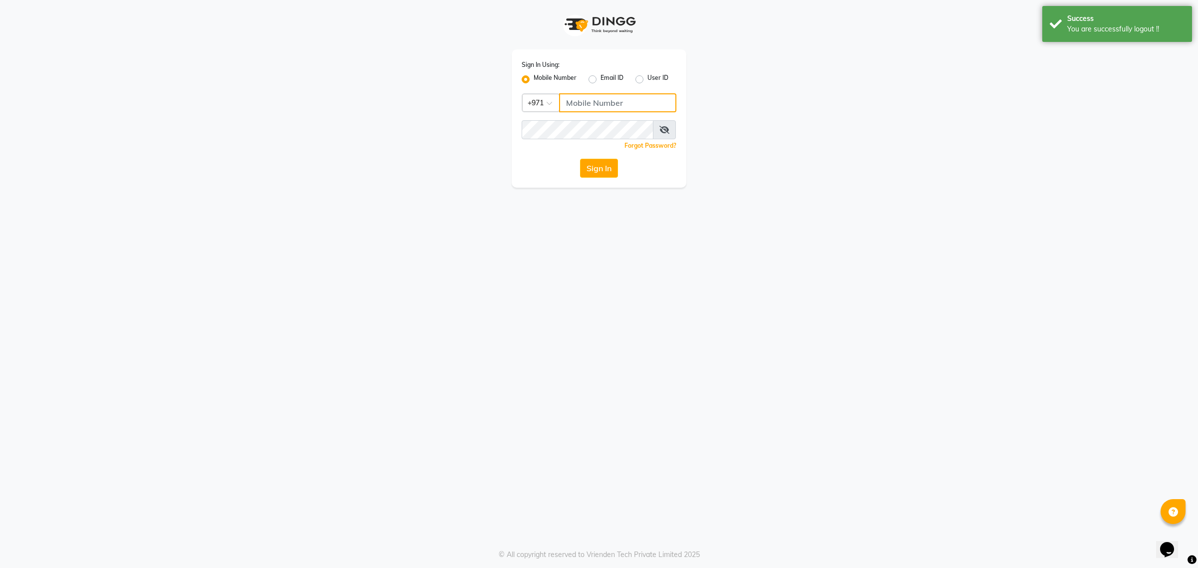
click at [597, 108] on input "Username" at bounding box center [617, 102] width 117 height 19
type input "501893432"
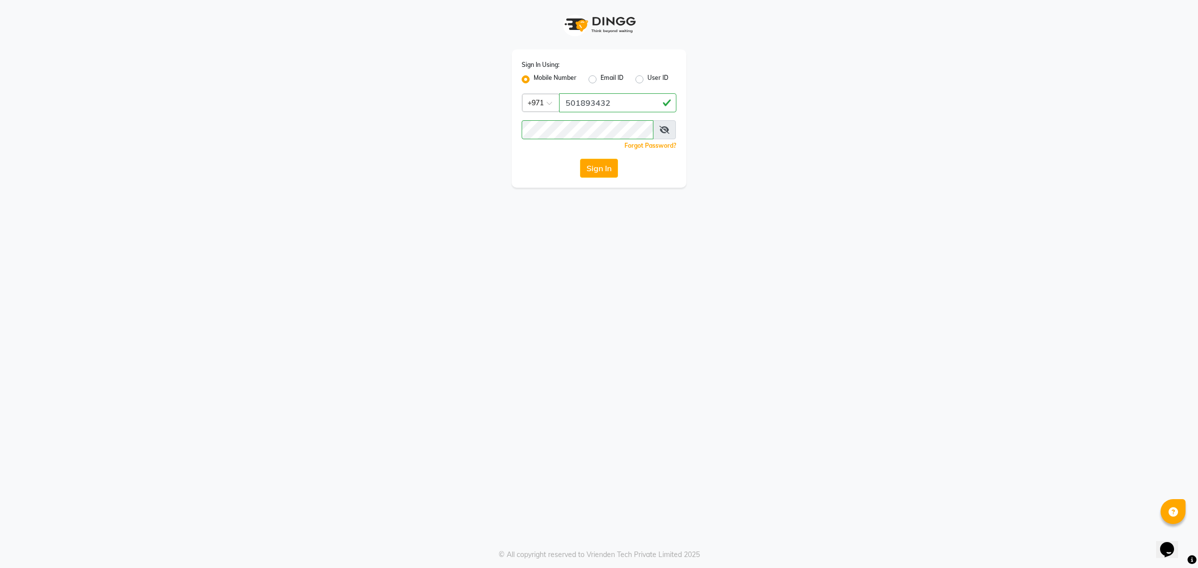
click at [472, 155] on div "Sign In Using: Mobile Number Email ID User ID Country Code × [PHONE_NUMBER] Rem…" at bounding box center [599, 94] width 569 height 188
click at [663, 131] on span at bounding box center [664, 129] width 23 height 19
click at [665, 128] on icon at bounding box center [665, 130] width 10 height 8
click at [665, 128] on icon at bounding box center [665, 130] width 9 height 8
click at [666, 133] on icon at bounding box center [665, 130] width 10 height 8
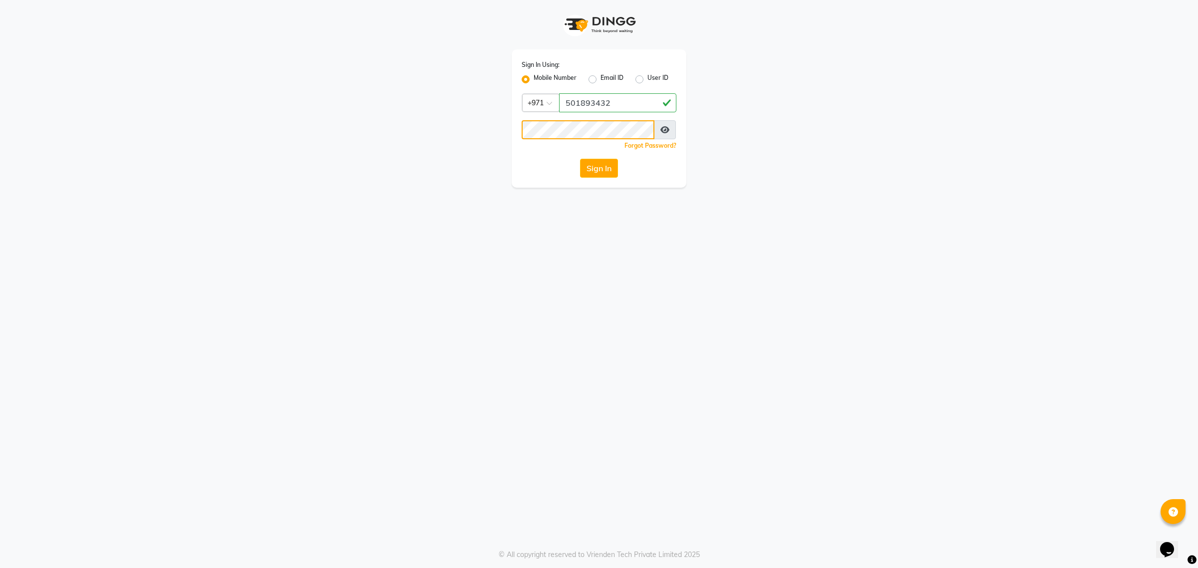
click at [604, 142] on div "Sign In Using: Mobile Number Email ID User ID Country Code × [PHONE_NUMBER] Rem…" at bounding box center [599, 118] width 175 height 138
click at [298, 106] on app-login "Sign In Using: Mobile Number Email ID User ID Country Code × [PHONE_NUMBER] Rem…" at bounding box center [599, 94] width 1198 height 188
click at [600, 165] on button "Sign In" at bounding box center [599, 168] width 38 height 19
